Goal: Information Seeking & Learning: Understand process/instructions

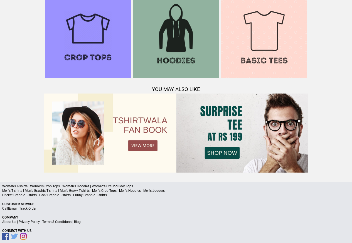
scroll to position [537, 0]
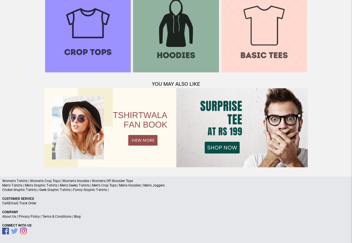
click at [81, 217] on p "About Us | Privacy Policy | Terms & Conditions | Blog" at bounding box center [176, 216] width 348 height 4
click at [80, 217] on p "About Us | Privacy Policy | Terms & Conditions | Blog" at bounding box center [176, 216] width 348 height 4
click at [77, 217] on a"] "Blog" at bounding box center [77, 217] width 7 height 4
click at [28, 217] on link "Privacy Policy" at bounding box center [29, 217] width 21 height 4
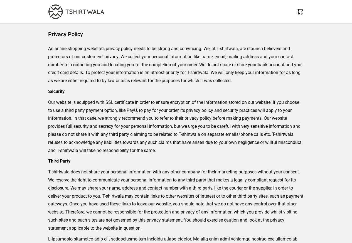
scroll to position [537, 0]
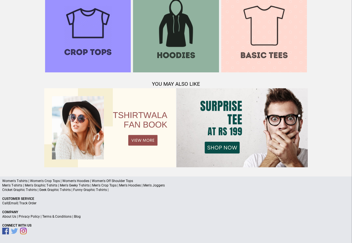
click at [53, 217] on link "Terms & Conditions" at bounding box center [56, 217] width 29 height 4
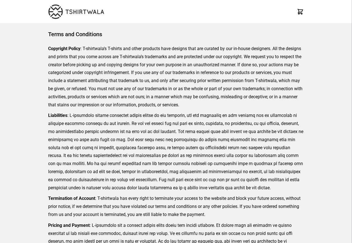
scroll to position [128, 0]
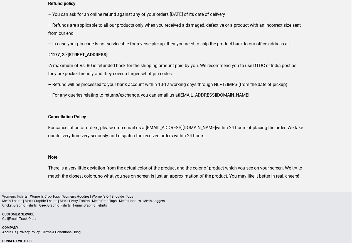
scroll to position [160, 0]
